Goal: Task Accomplishment & Management: Manage account settings

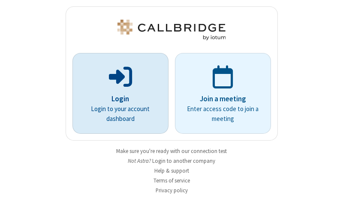
click at [117, 99] on p "Login" at bounding box center [120, 99] width 72 height 11
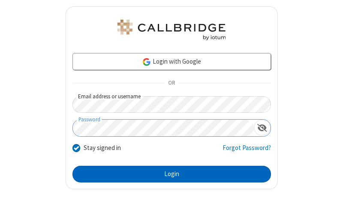
click at [168, 174] on button "Login" at bounding box center [171, 174] width 198 height 17
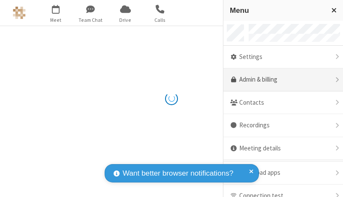
click at [280, 80] on link "Admin & billing" at bounding box center [282, 80] width 119 height 23
